Goal: Task Accomplishment & Management: Use online tool/utility

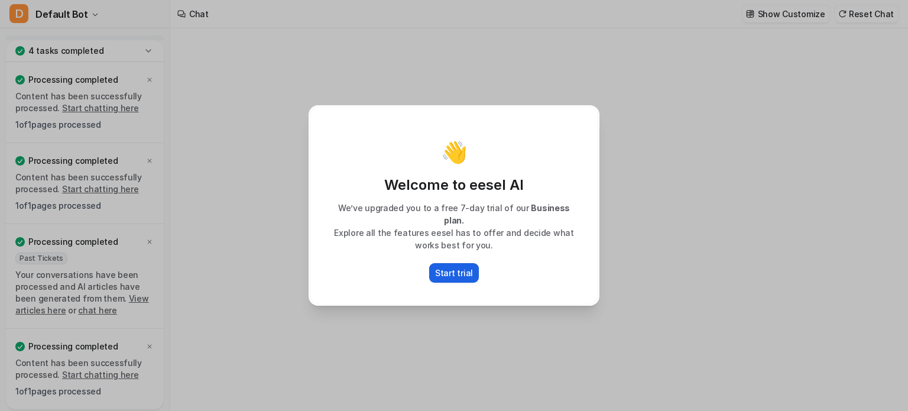
type textarea "**********"
click at [466, 267] on p "Start trial" at bounding box center [454, 273] width 38 height 12
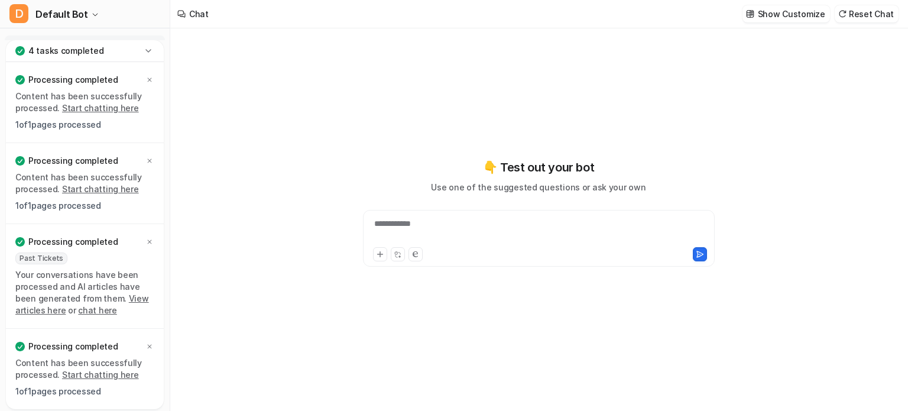
click at [414, 231] on div "**********" at bounding box center [539, 230] width 346 height 27
